Goal: Transaction & Acquisition: Purchase product/service

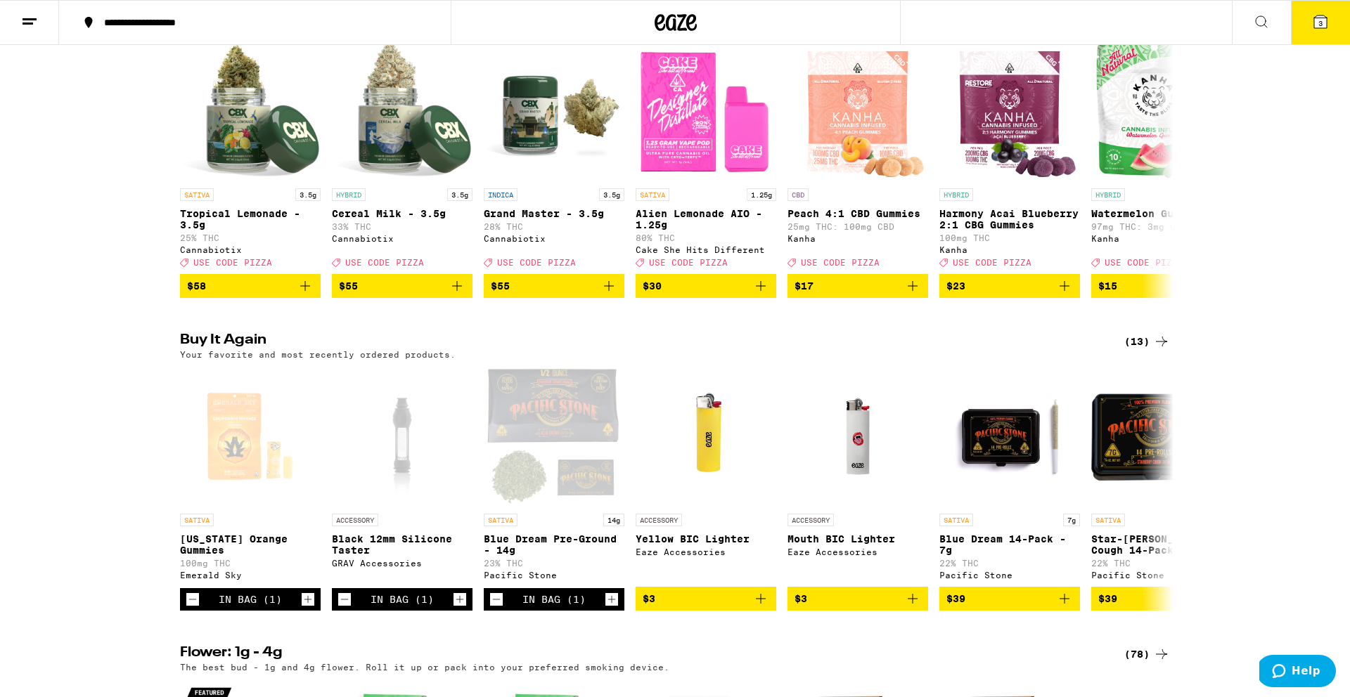
scroll to position [235, 0]
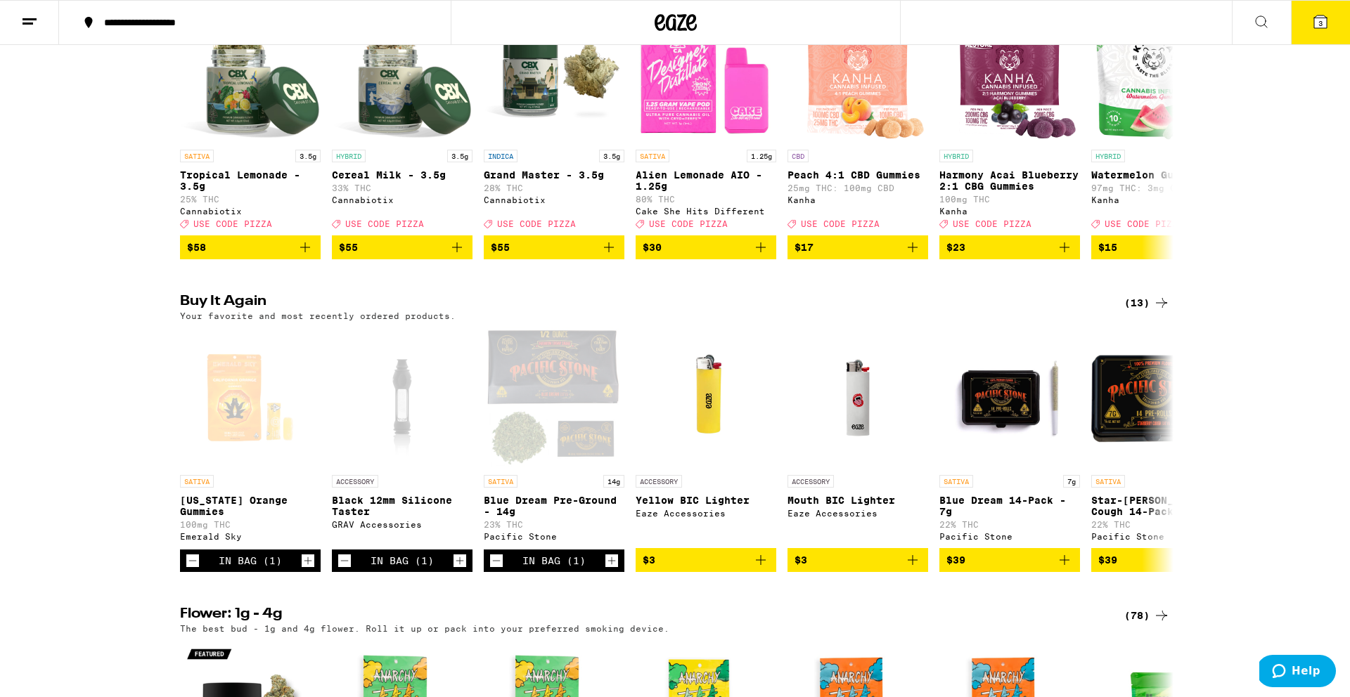
click at [1310, 30] on button "3" at bounding box center [1320, 23] width 59 height 44
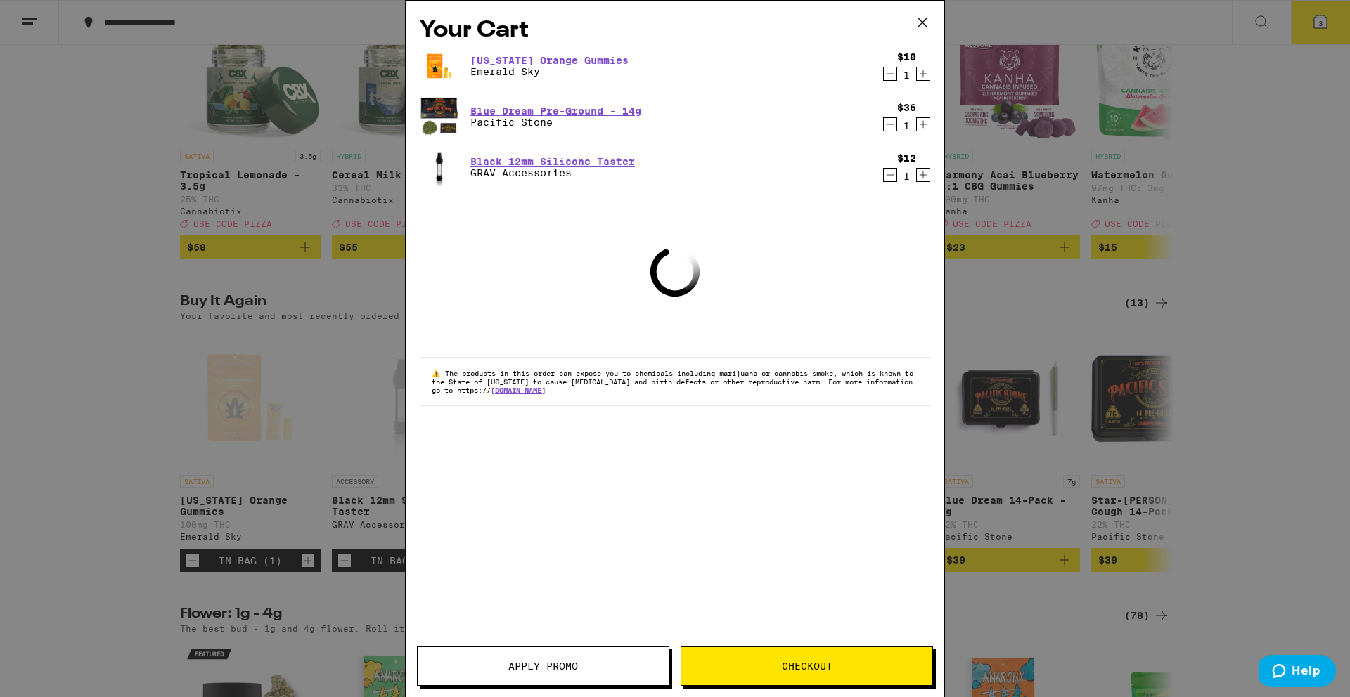
click at [887, 175] on icon "Decrement" at bounding box center [890, 175] width 13 height 17
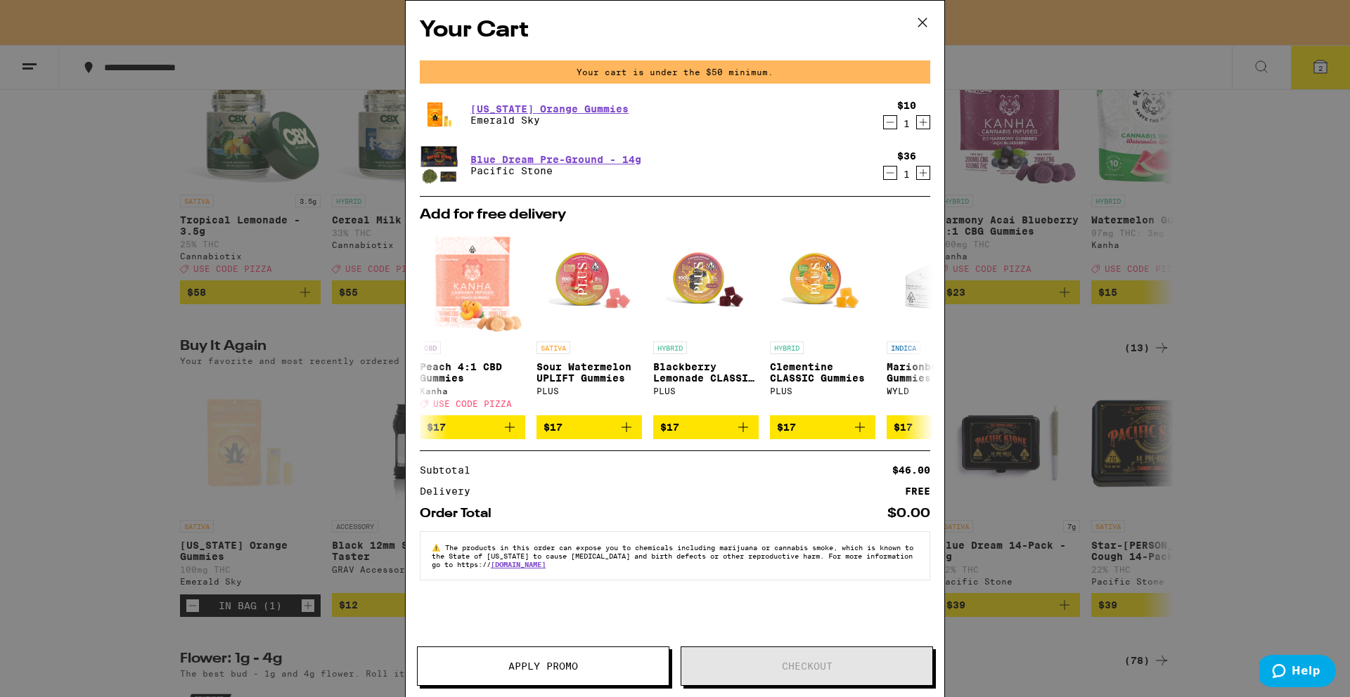
scroll to position [280, 0]
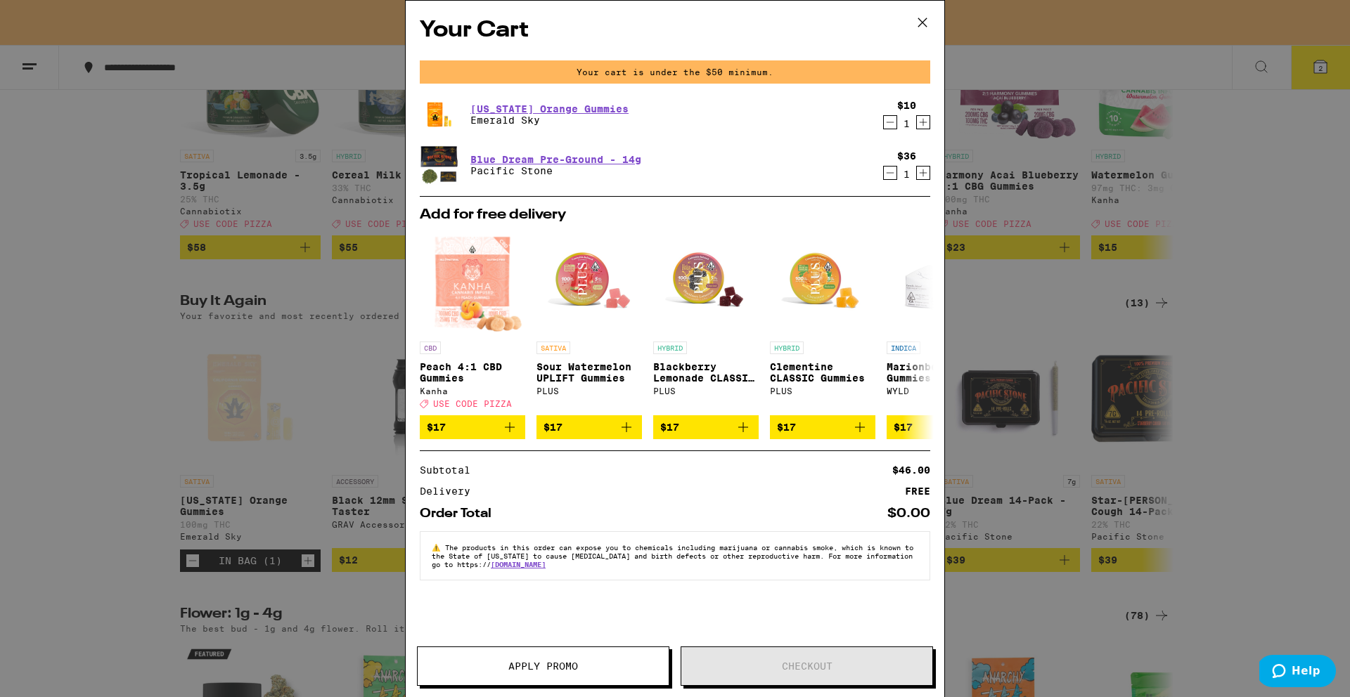
click at [1268, 176] on div "Your Cart Your cart is under the $50 minimum. [US_STATE] Orange Gummies Emerald…" at bounding box center [675, 348] width 1350 height 697
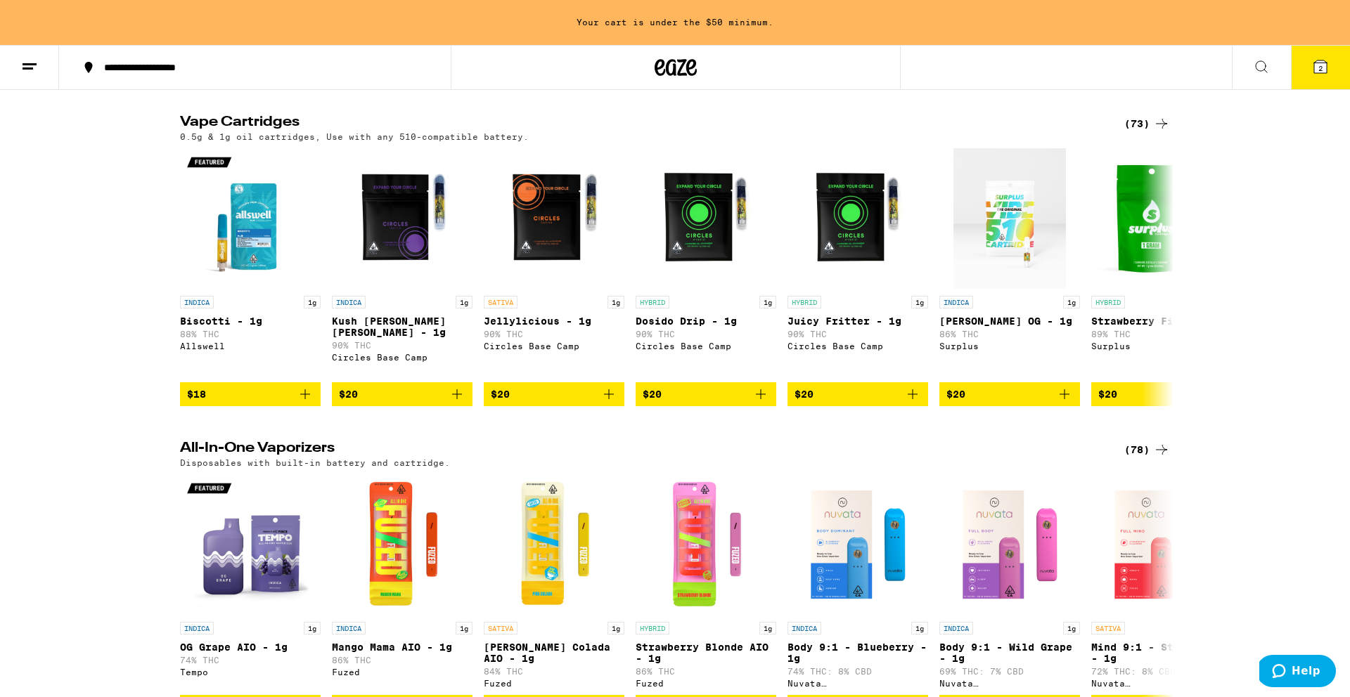
scroll to position [1426, 0]
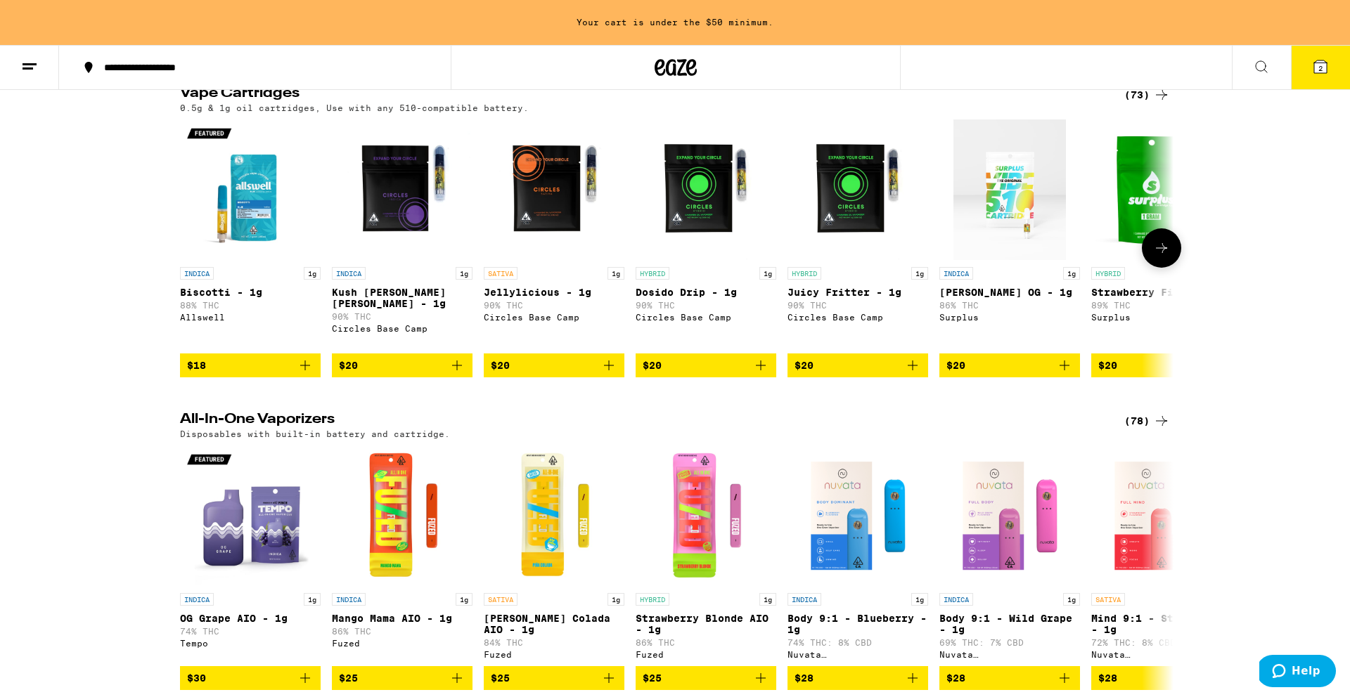
click at [610, 374] on icon "Add to bag" at bounding box center [608, 365] width 17 height 17
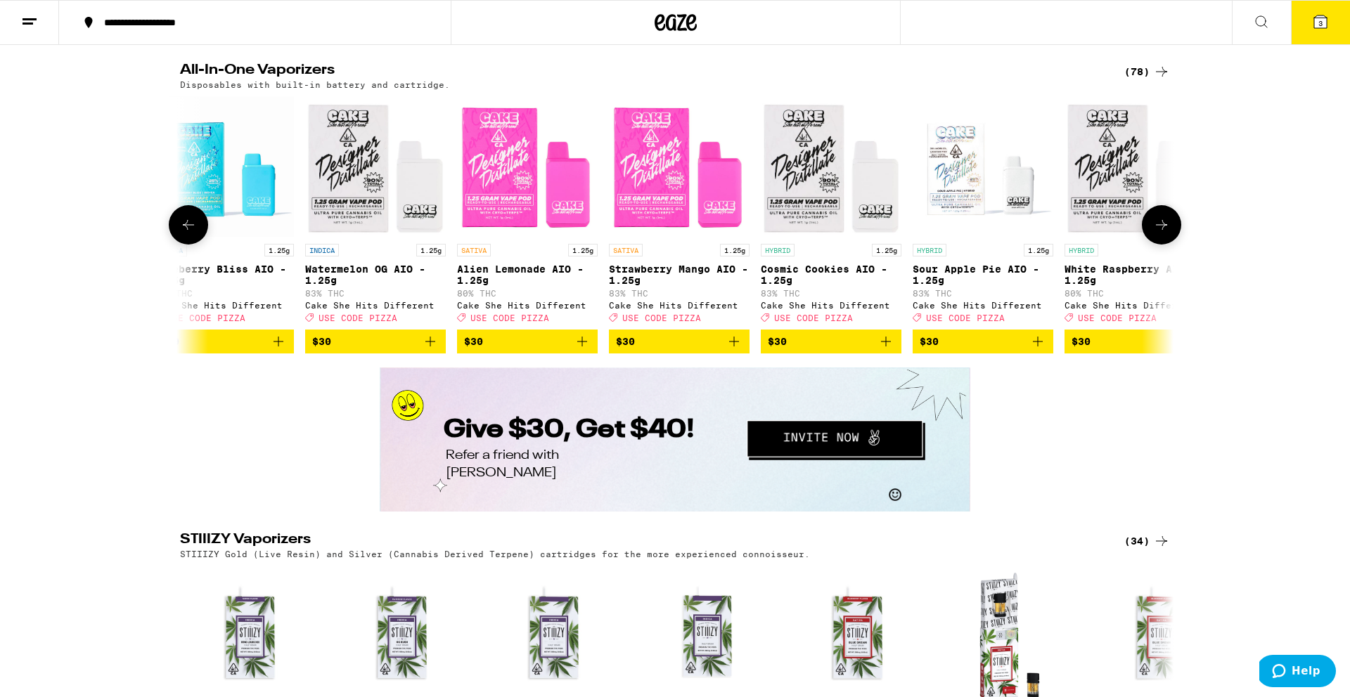
scroll to position [0, 2676]
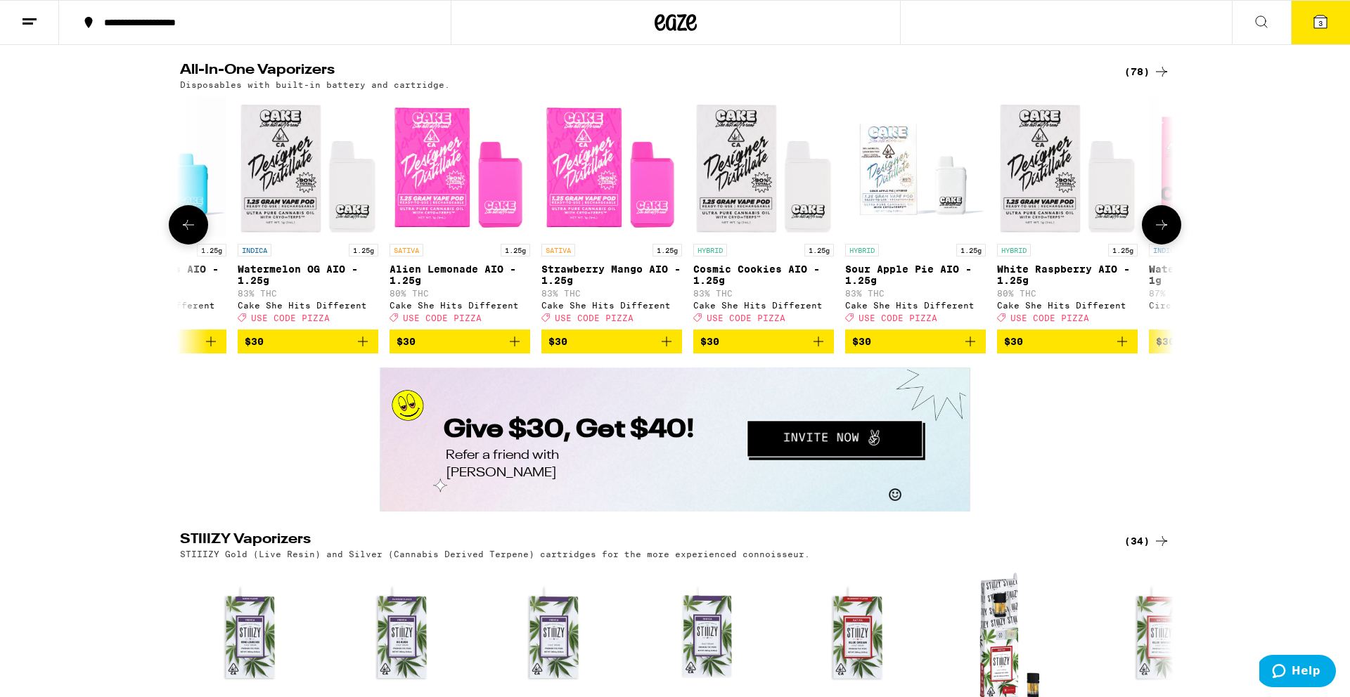
click at [495, 350] on span "$30" at bounding box center [459, 341] width 127 height 17
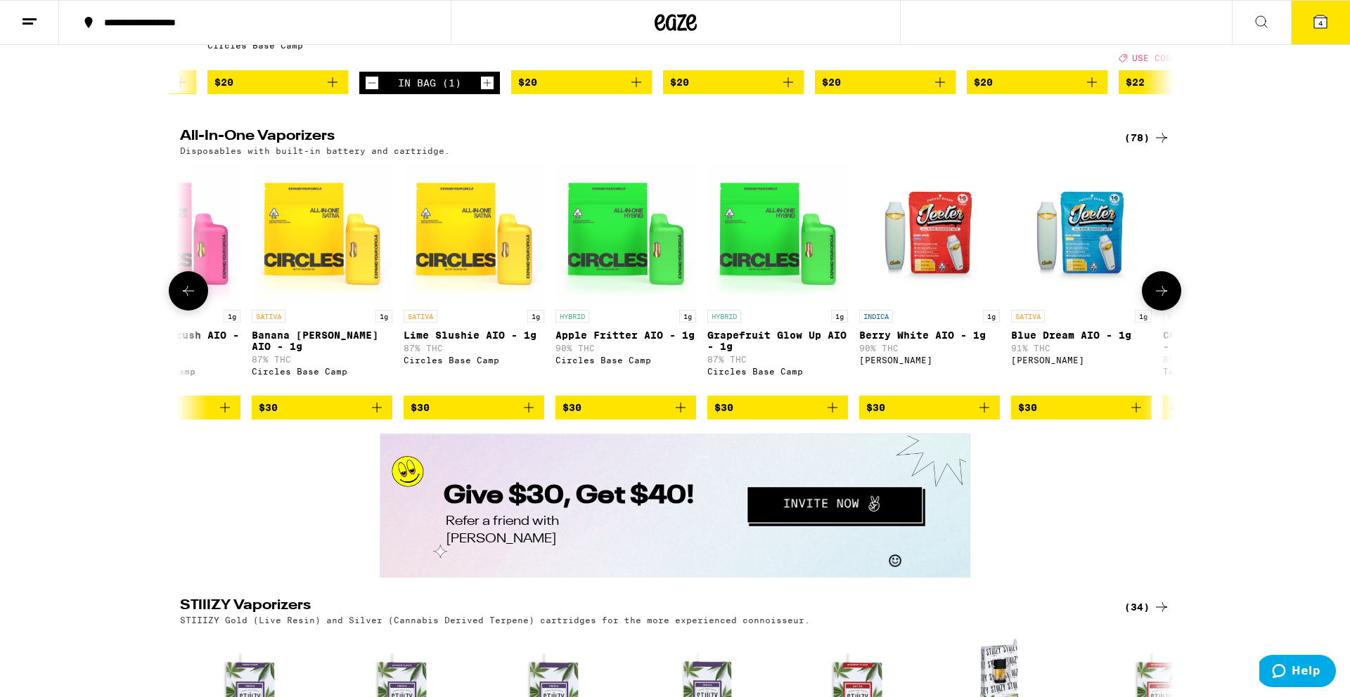
scroll to position [0, 3723]
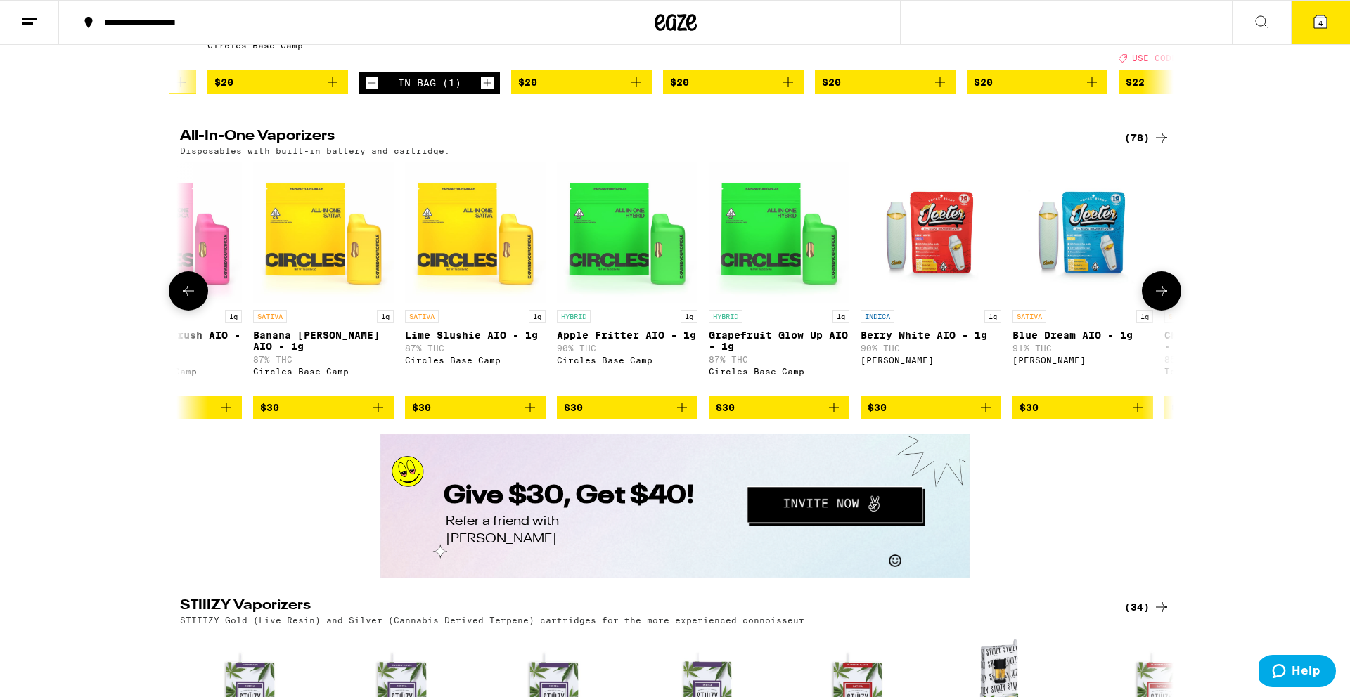
click at [505, 416] on span "$30" at bounding box center [475, 407] width 127 height 17
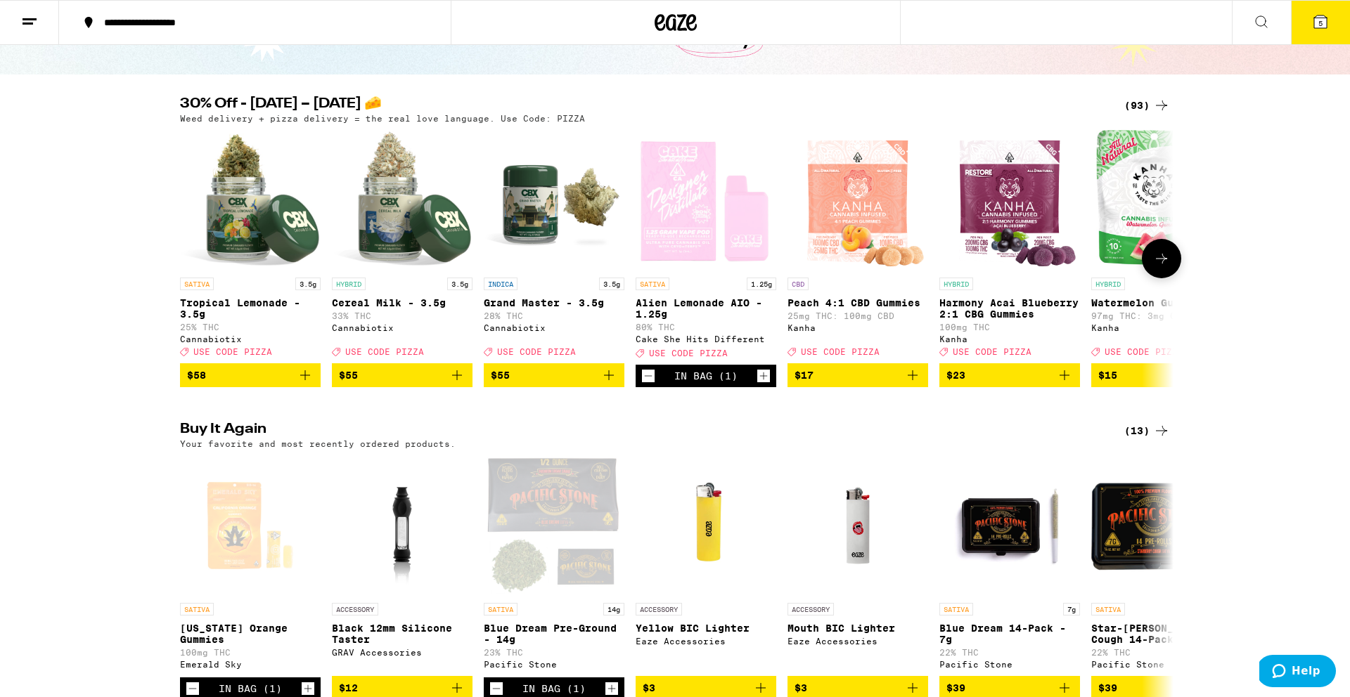
scroll to position [0, 0]
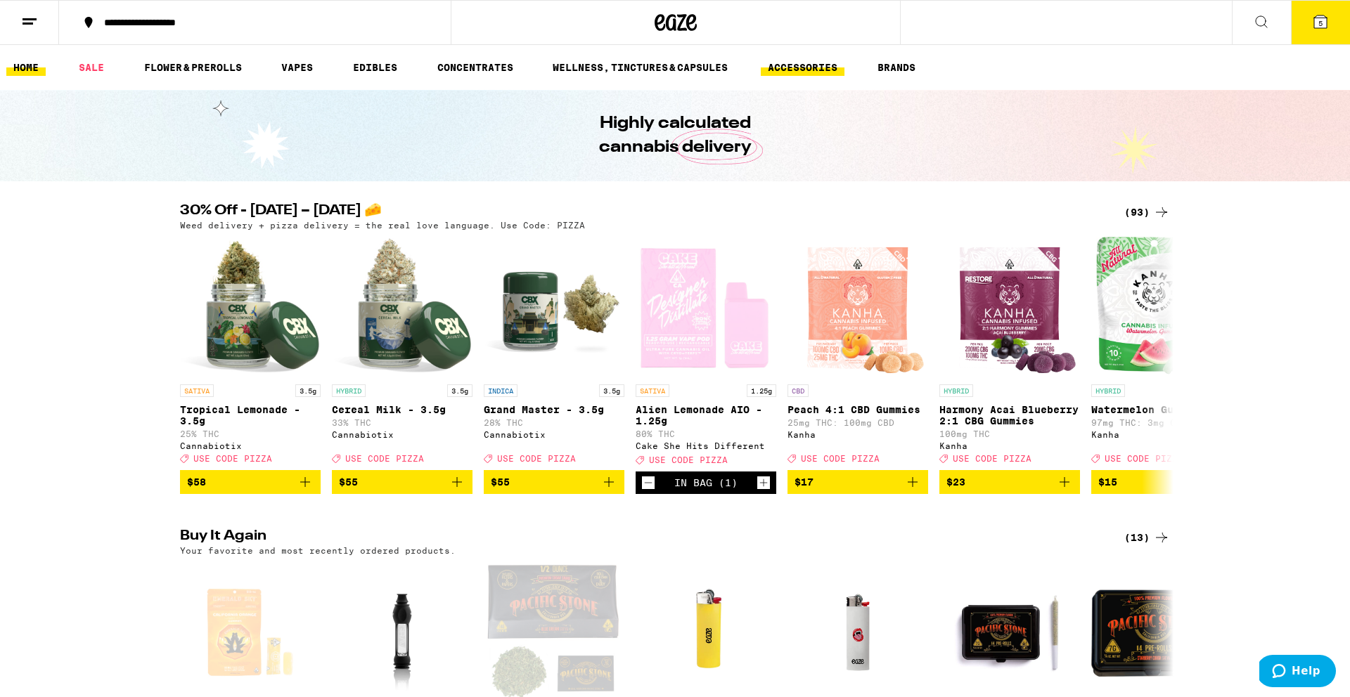
click at [804, 67] on link "ACCESSORIES" at bounding box center [803, 67] width 84 height 17
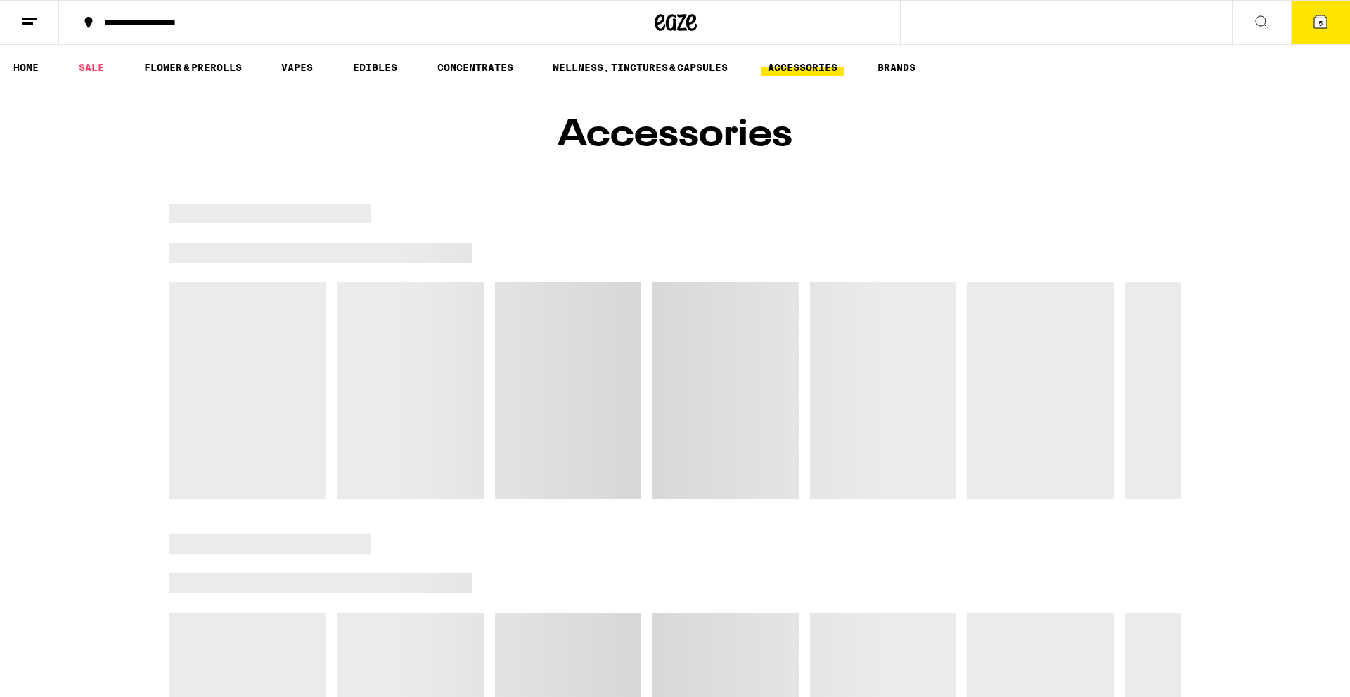
click at [806, 68] on link "ACCESSORIES" at bounding box center [803, 67] width 84 height 17
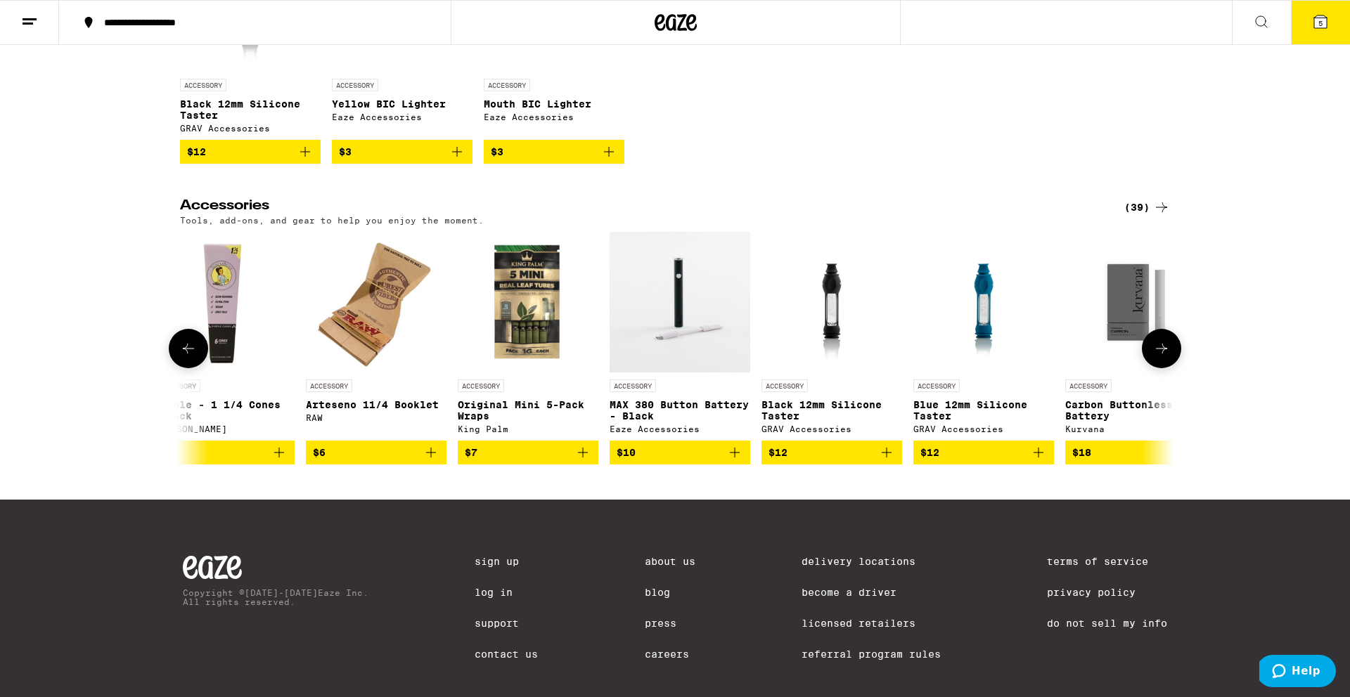
scroll to position [0, 2002]
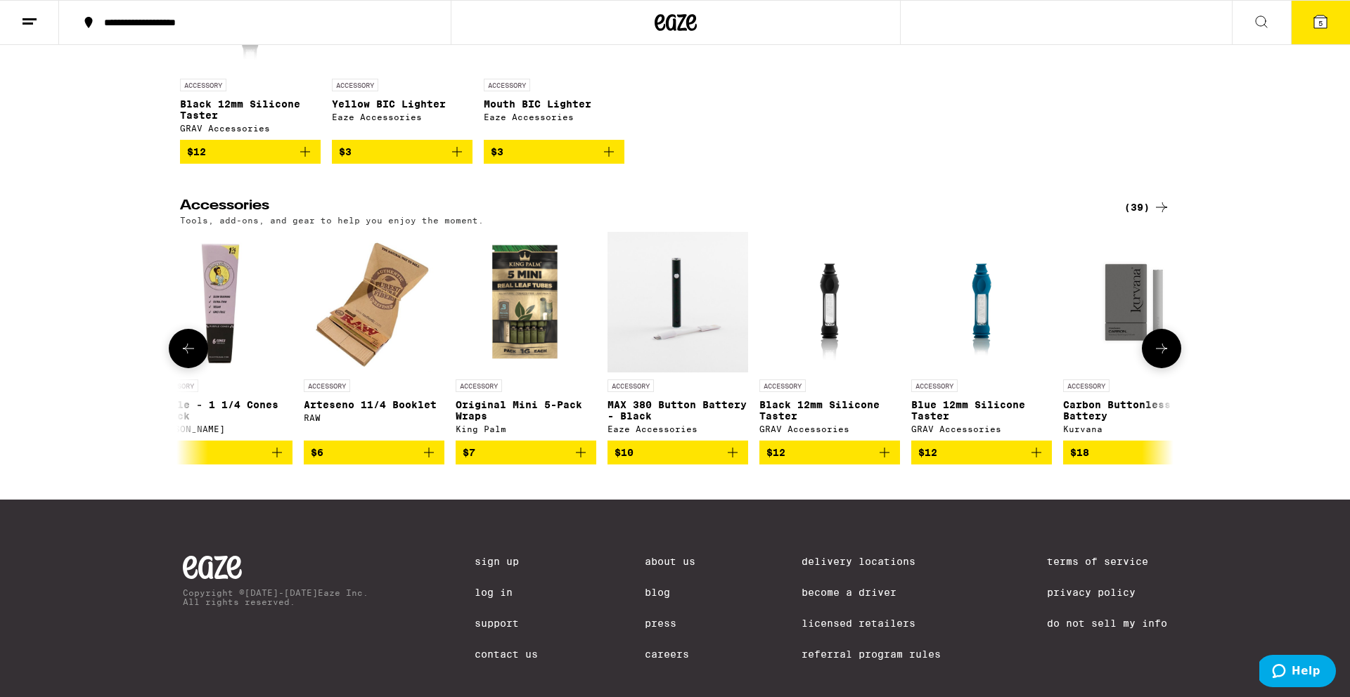
click at [703, 461] on span "$10" at bounding box center [677, 452] width 127 height 17
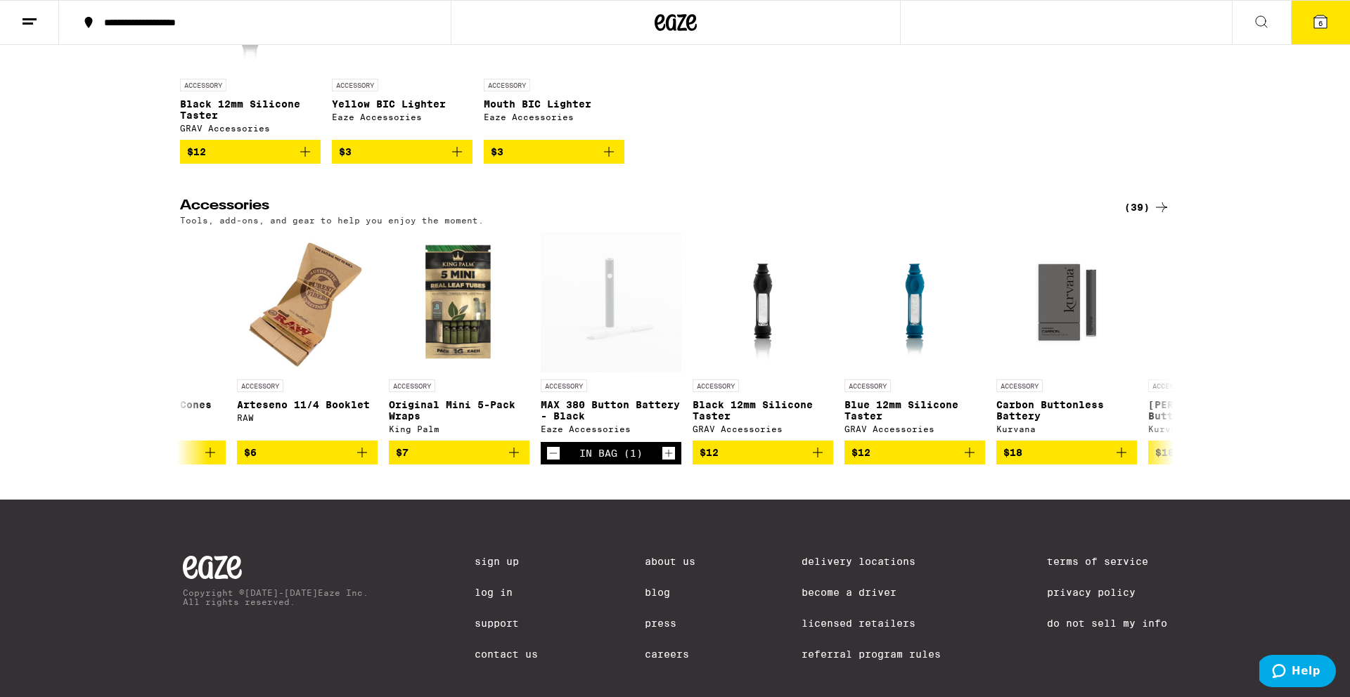
scroll to position [283, 0]
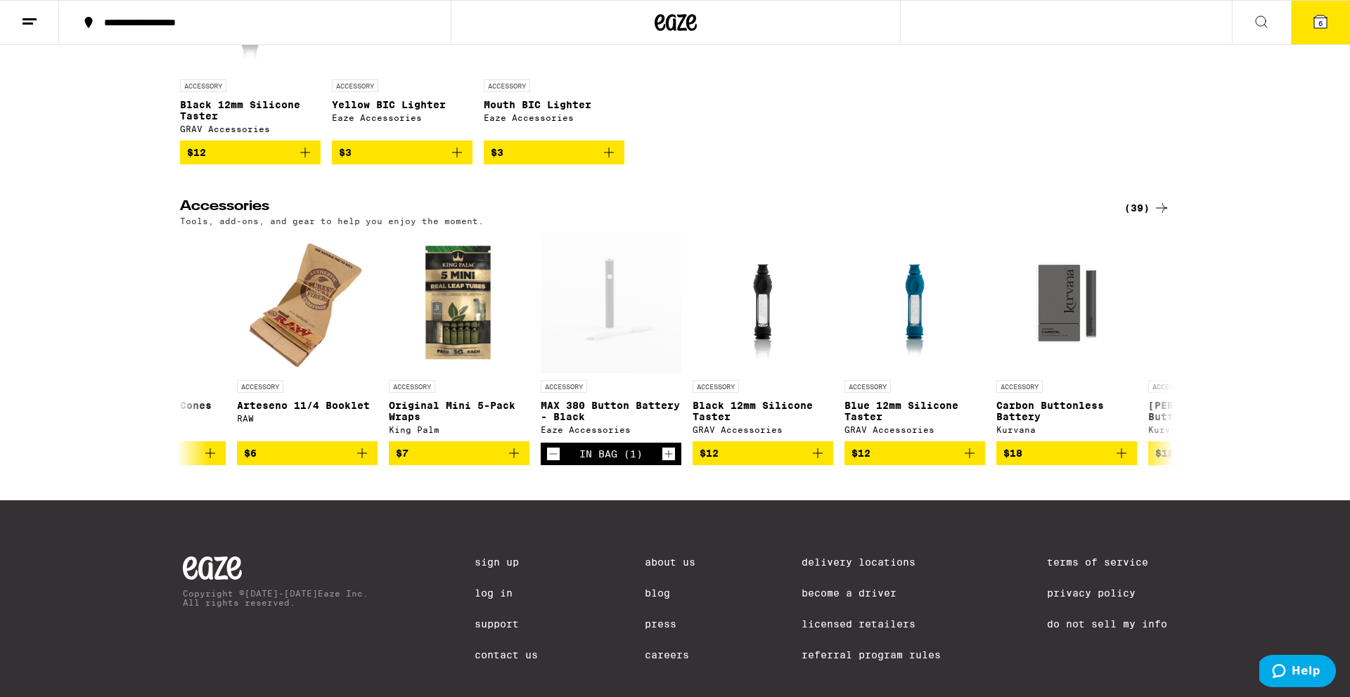
click at [1313, 26] on icon at bounding box center [1320, 21] width 17 height 17
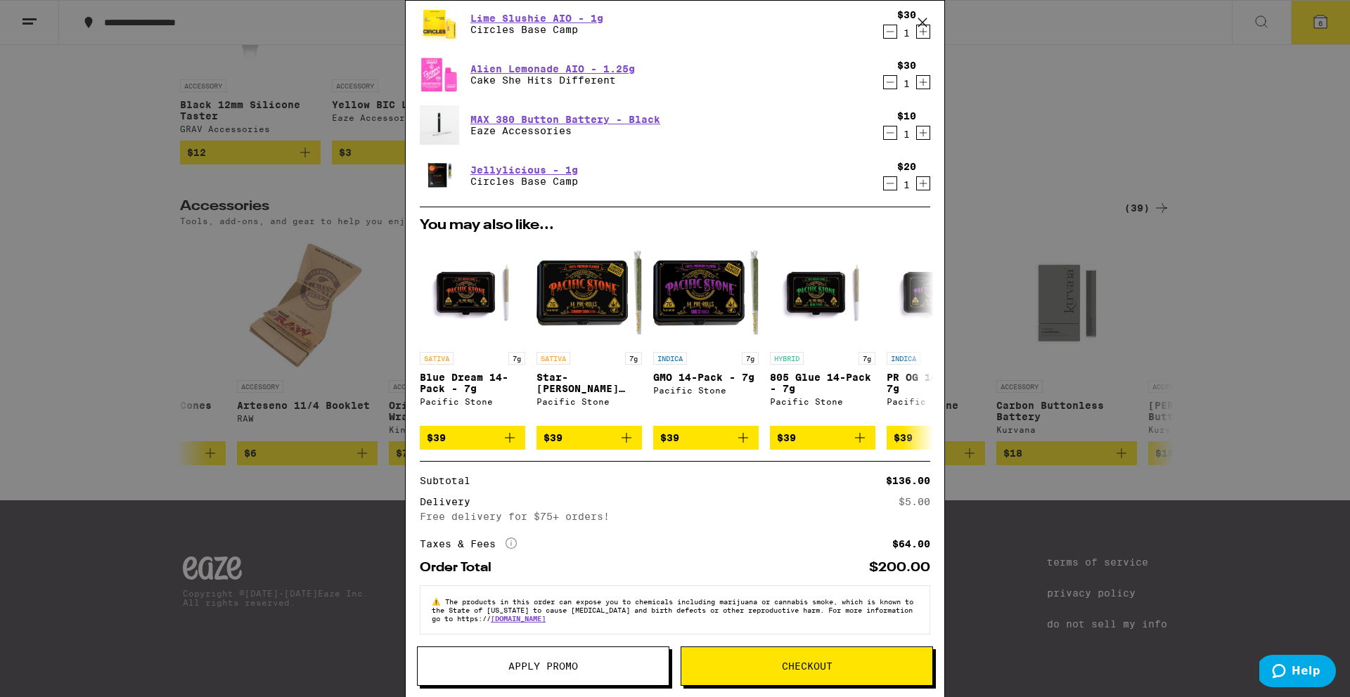
scroll to position [156, 0]
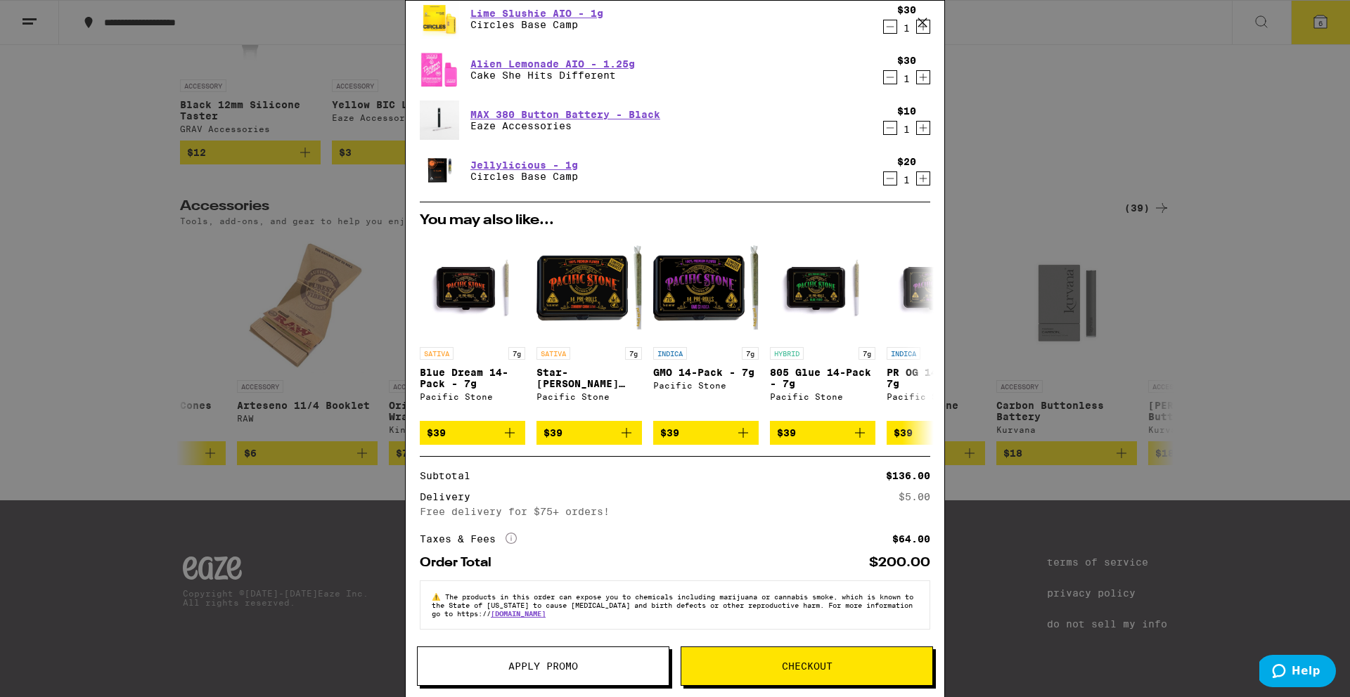
click at [546, 655] on button "Apply Promo" at bounding box center [543, 666] width 252 height 39
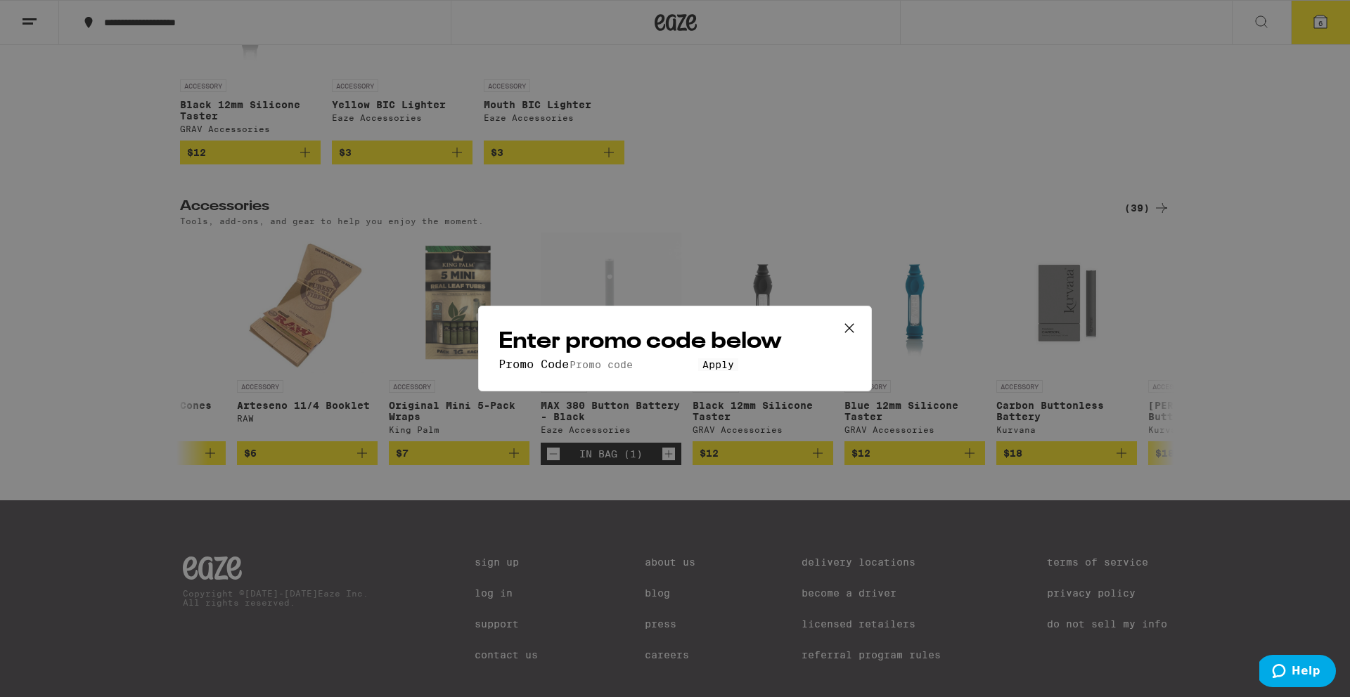
click at [639, 359] on input "Promo Code" at bounding box center [633, 365] width 129 height 13
type input "pizza"
click at [698, 359] on button "Apply" at bounding box center [718, 365] width 40 height 13
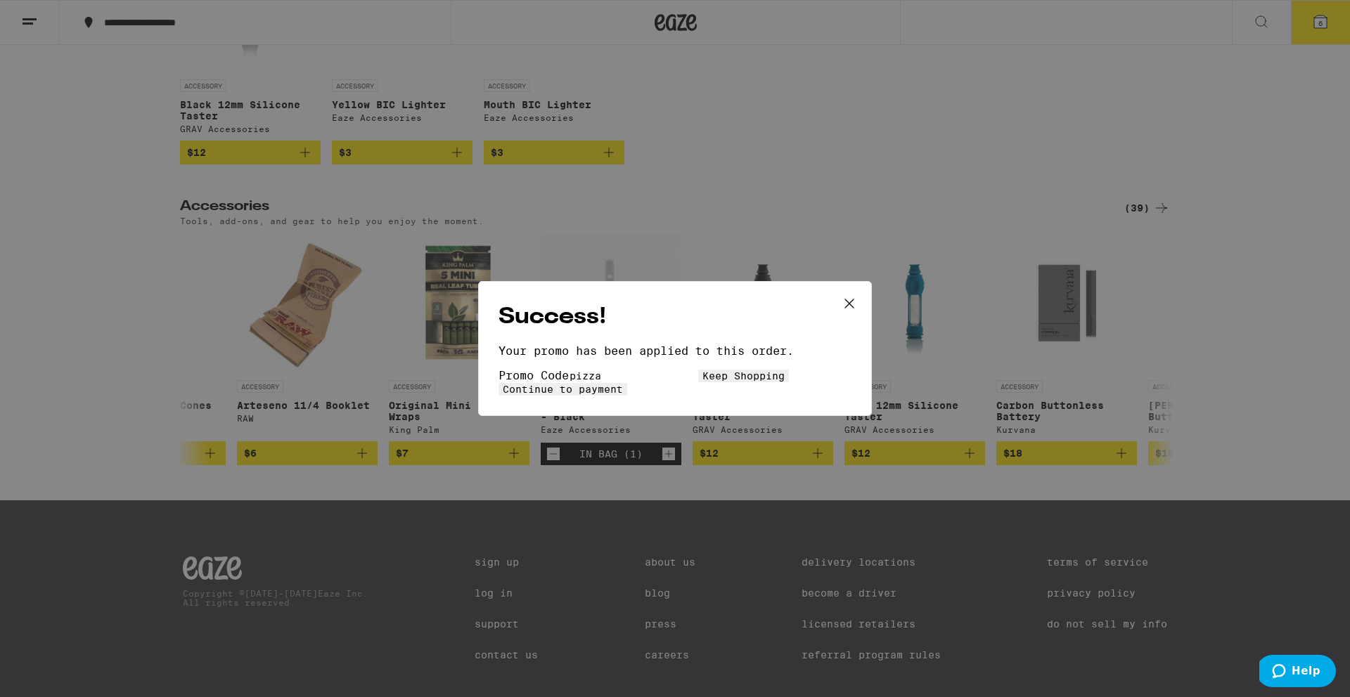
click at [702, 382] on span "Keep Shopping" at bounding box center [743, 375] width 82 height 11
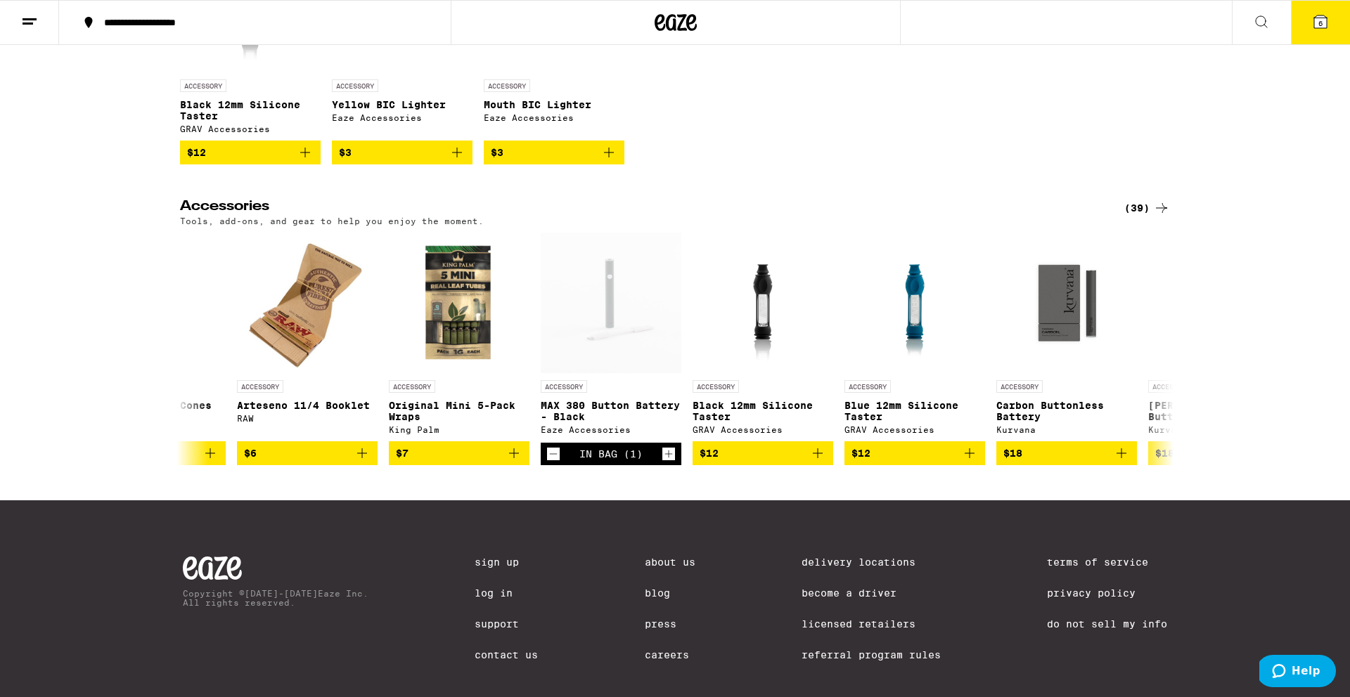
click at [1318, 22] on span "6" at bounding box center [1320, 23] width 4 height 8
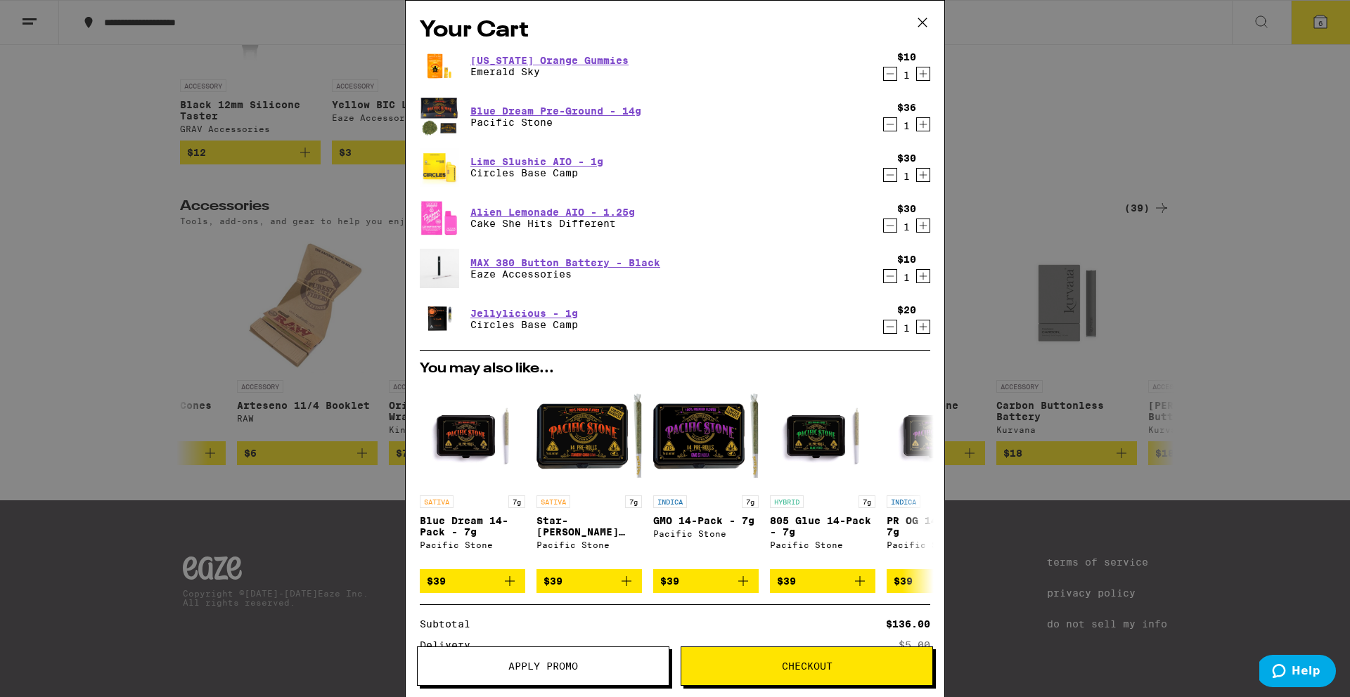
click at [891, 78] on icon "Decrement" at bounding box center [890, 73] width 13 height 17
